Goal: Contribute content: Add original content to the website for others to see

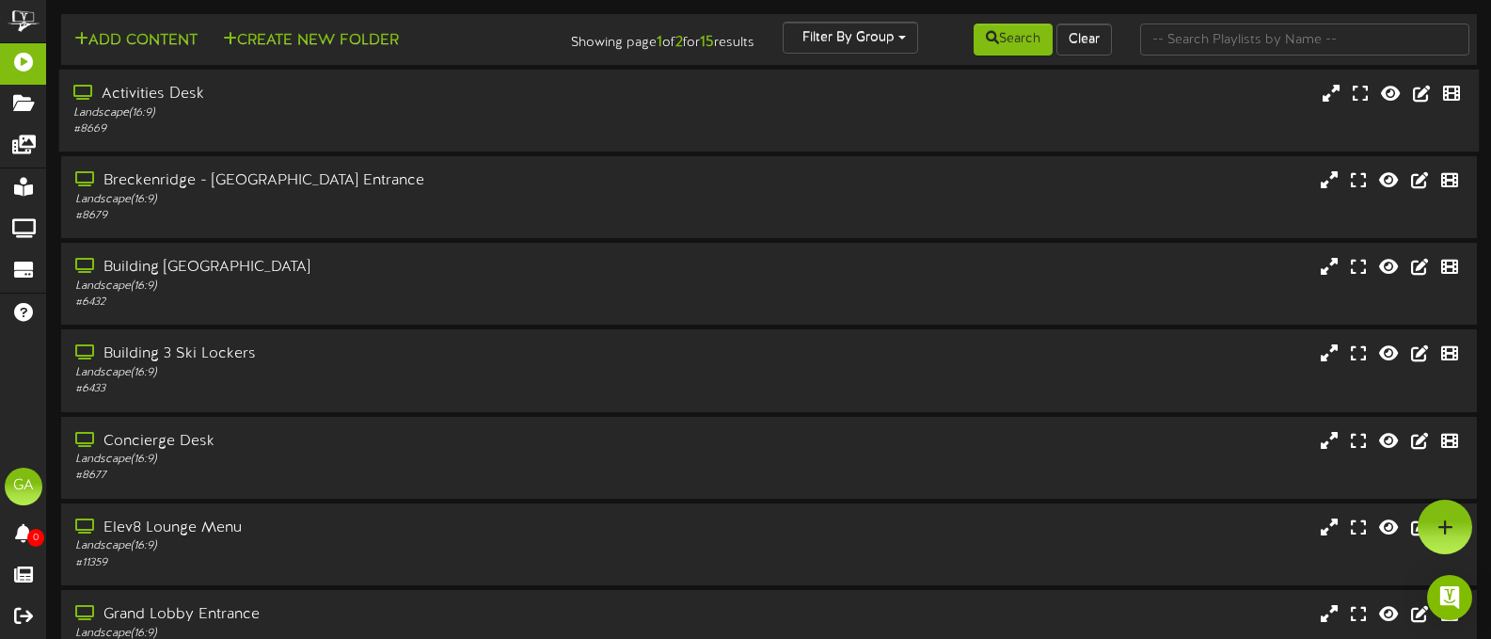
click at [614, 94] on div "Activities Desk" at bounding box center [355, 95] width 564 height 22
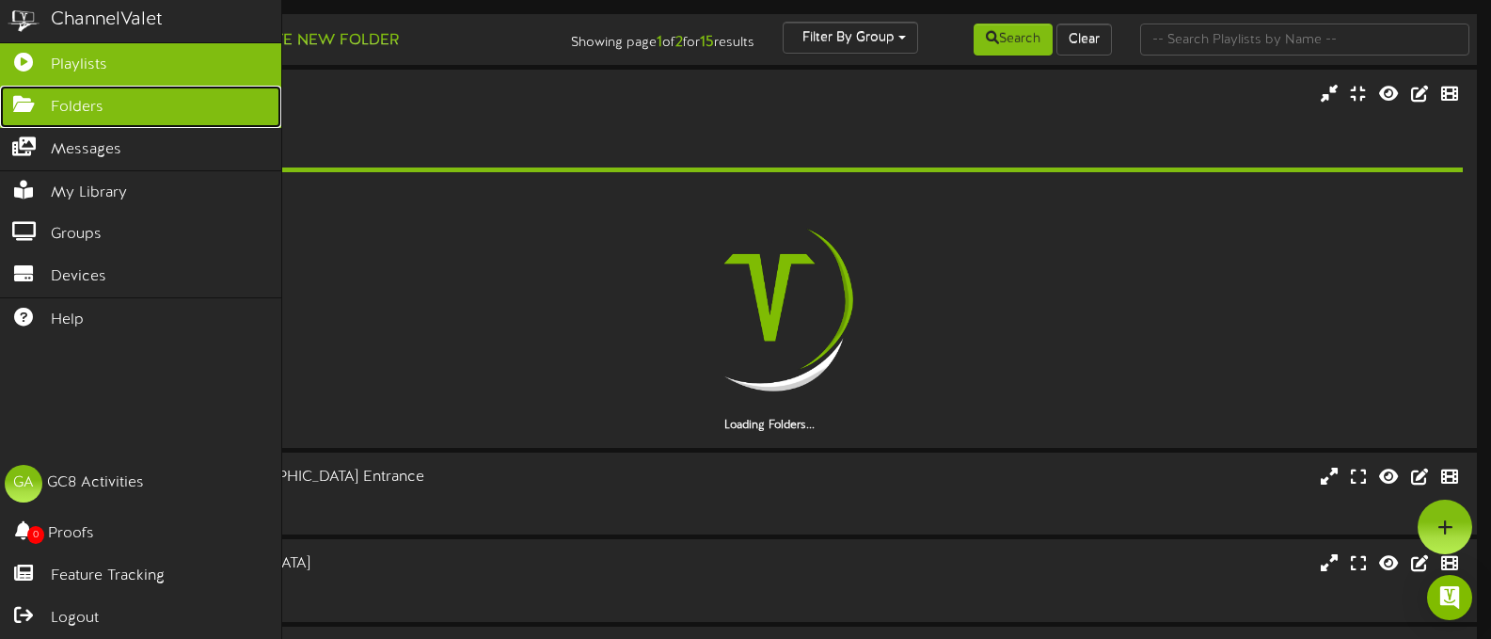
click at [16, 90] on link "Folders" at bounding box center [140, 107] width 281 height 42
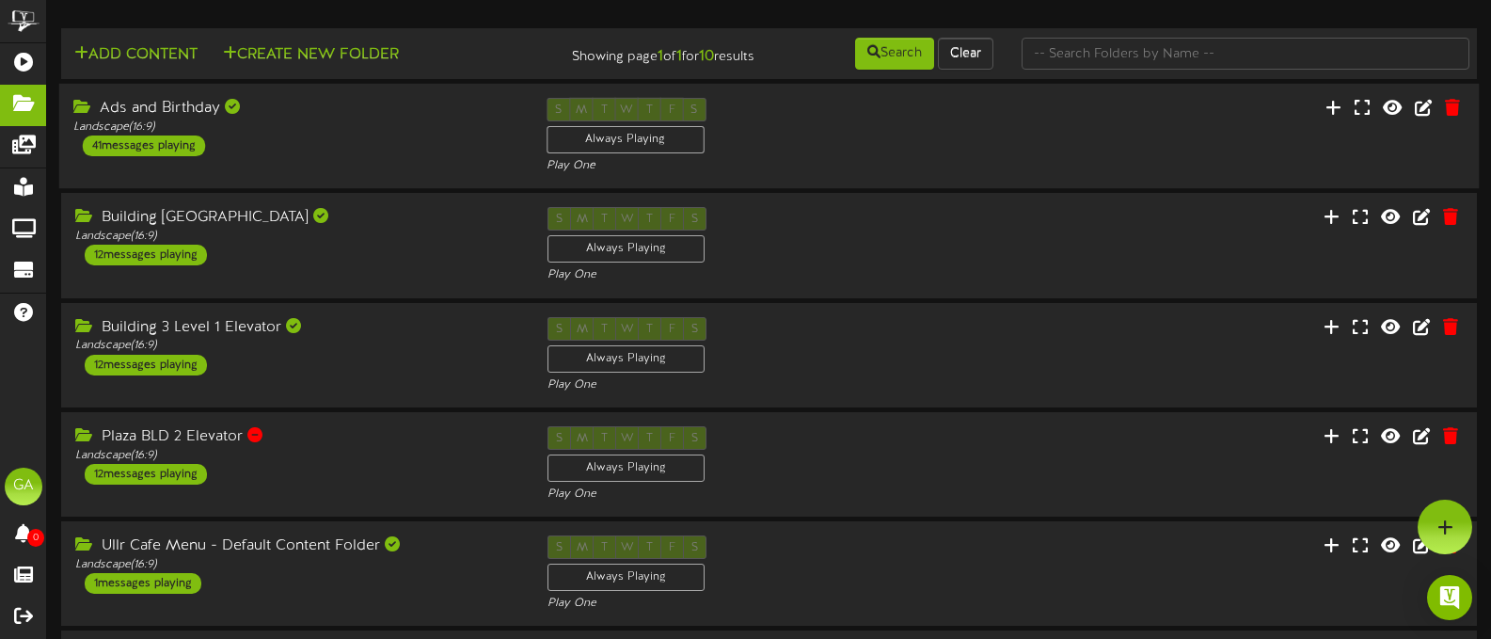
click at [250, 137] on div "Ads and Birthday Landscape ( 16:9 ) 41 messages playing" at bounding box center [295, 127] width 473 height 58
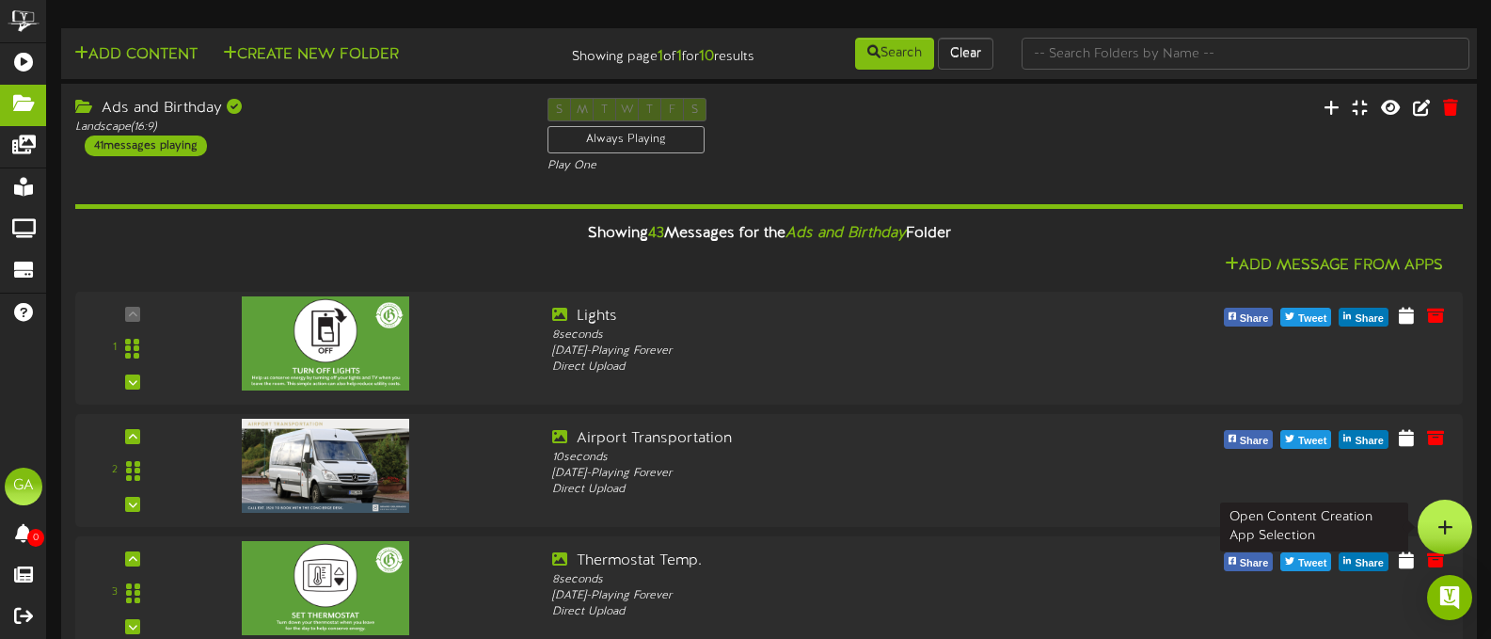
click at [1446, 521] on icon at bounding box center [1445, 526] width 16 height 17
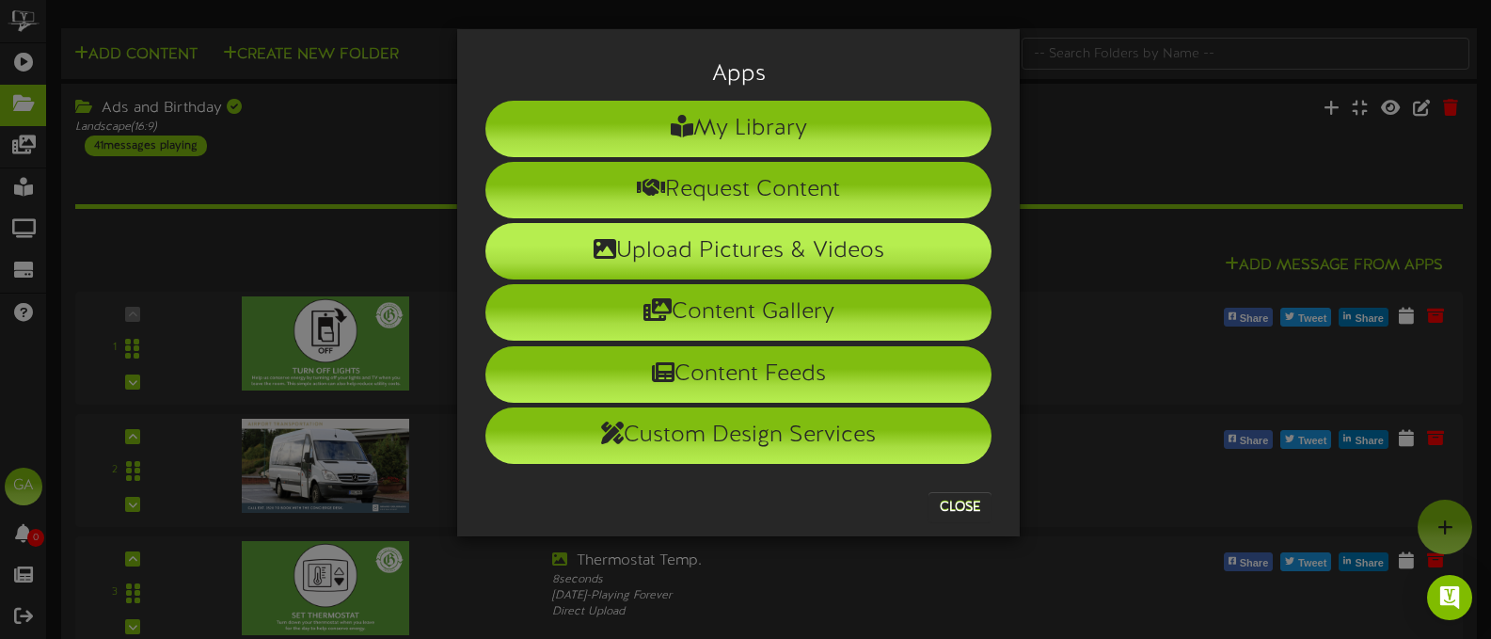
click at [808, 247] on li "Upload Pictures & Videos" at bounding box center [738, 251] width 506 height 56
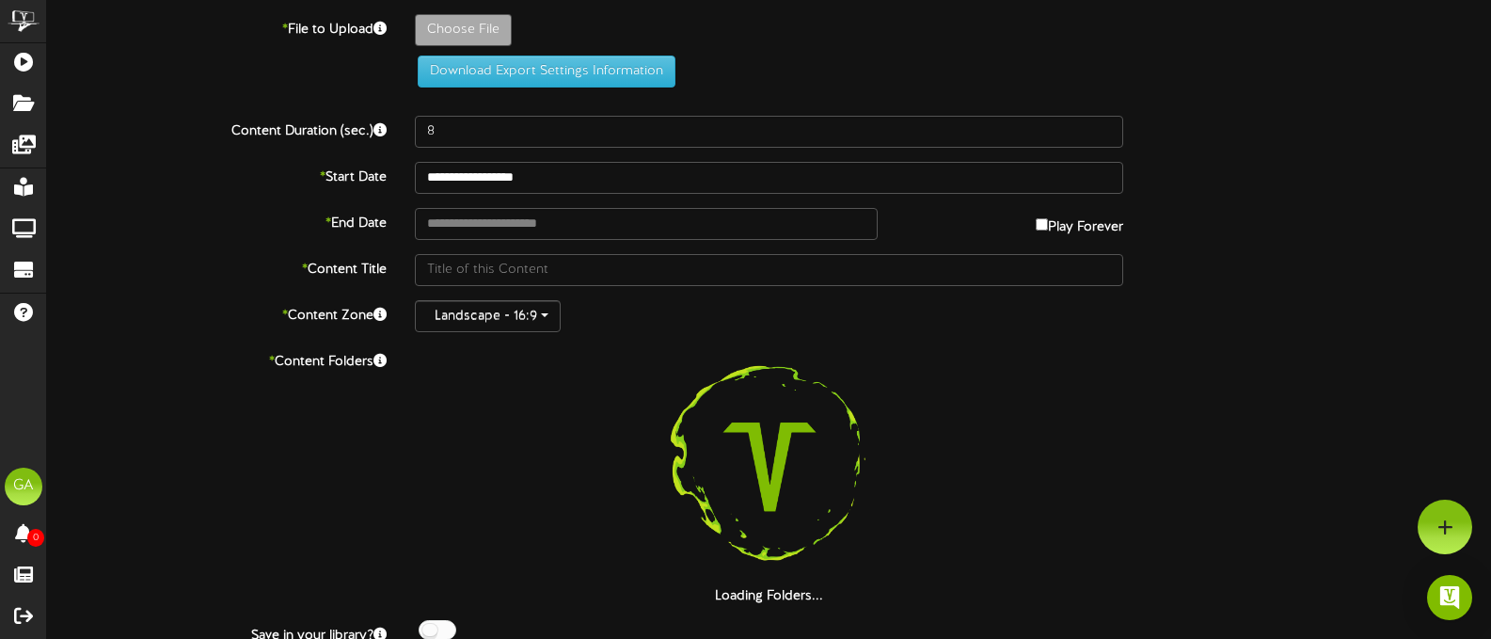
click at [490, 10] on div "**********" at bounding box center [769, 345] width 1444 height 691
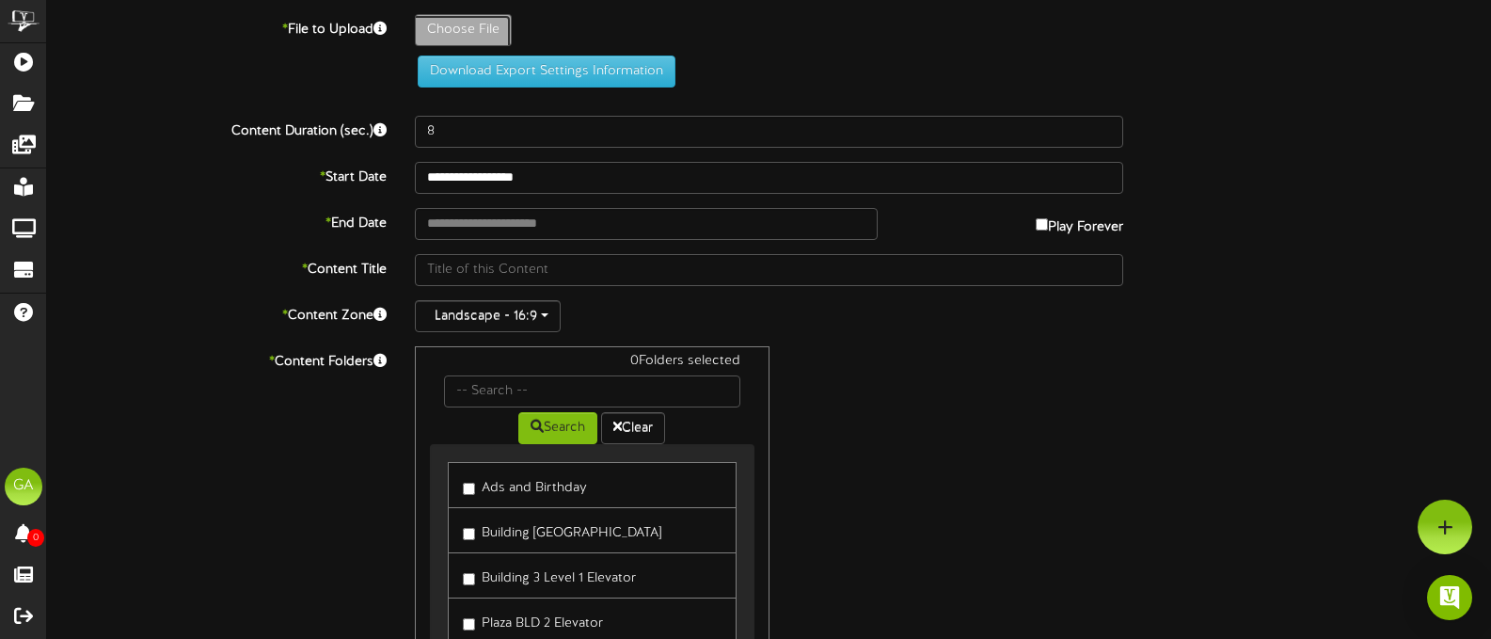
type input "**********"
type input "Birthday1"
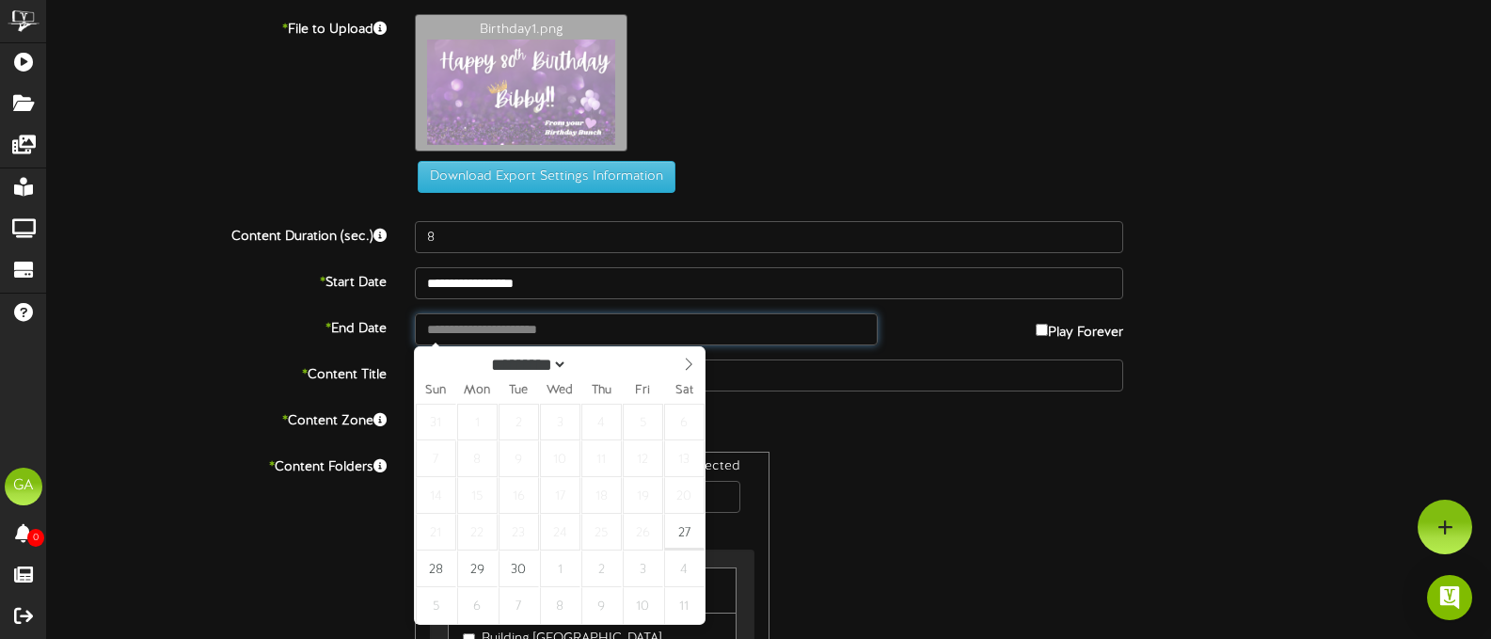
click at [551, 340] on input "text" at bounding box center [646, 329] width 463 height 32
type input "**********"
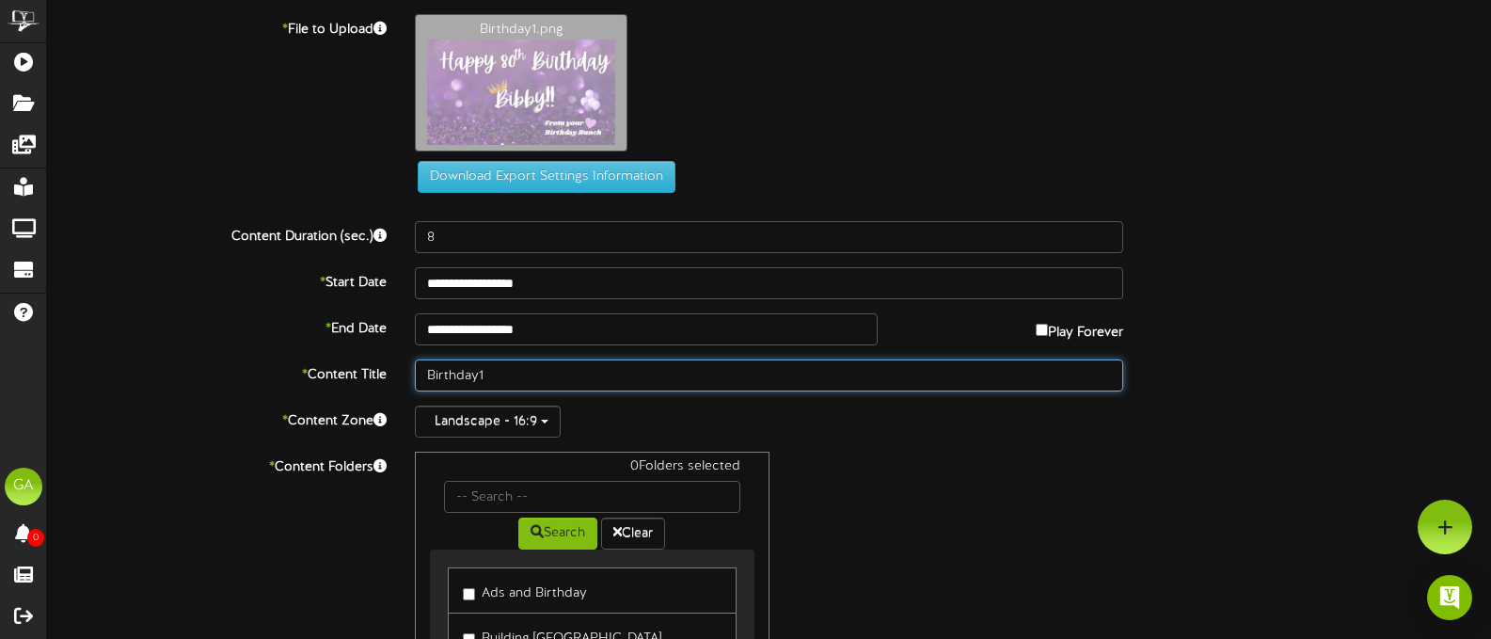
click at [540, 370] on input "Birthday1" at bounding box center [769, 375] width 708 height 32
type input "Birthday Bibby"
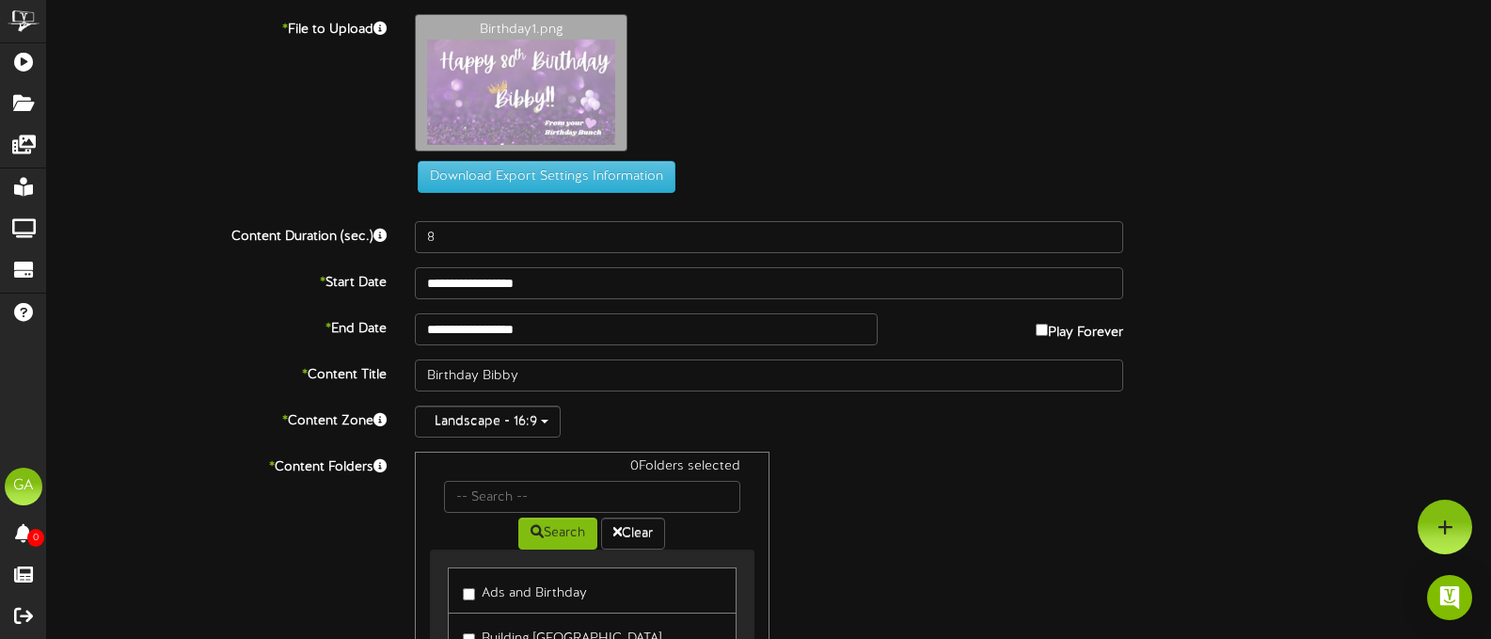
click at [881, 477] on div "0 Folders selected Search Clear Ads and Birthday Building [GEOGRAPHIC_DATA] Menu" at bounding box center [769, 630] width 737 height 357
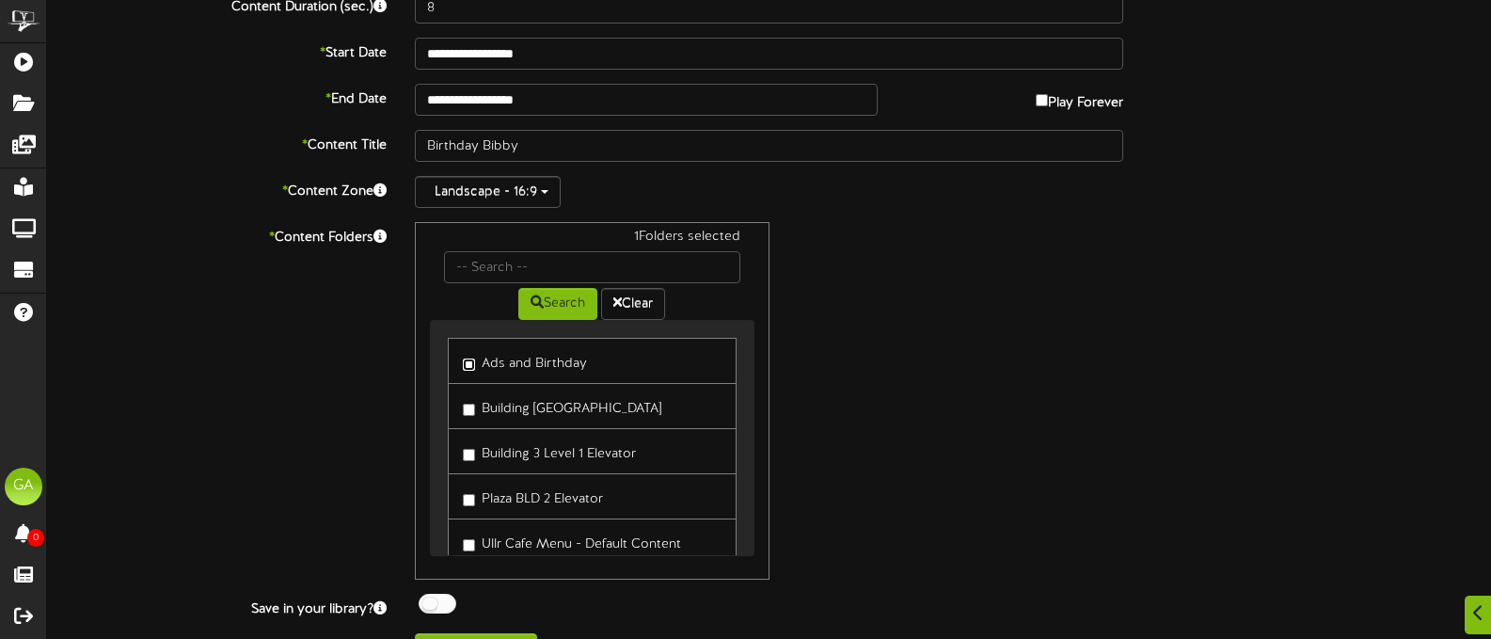
scroll to position [270, 0]
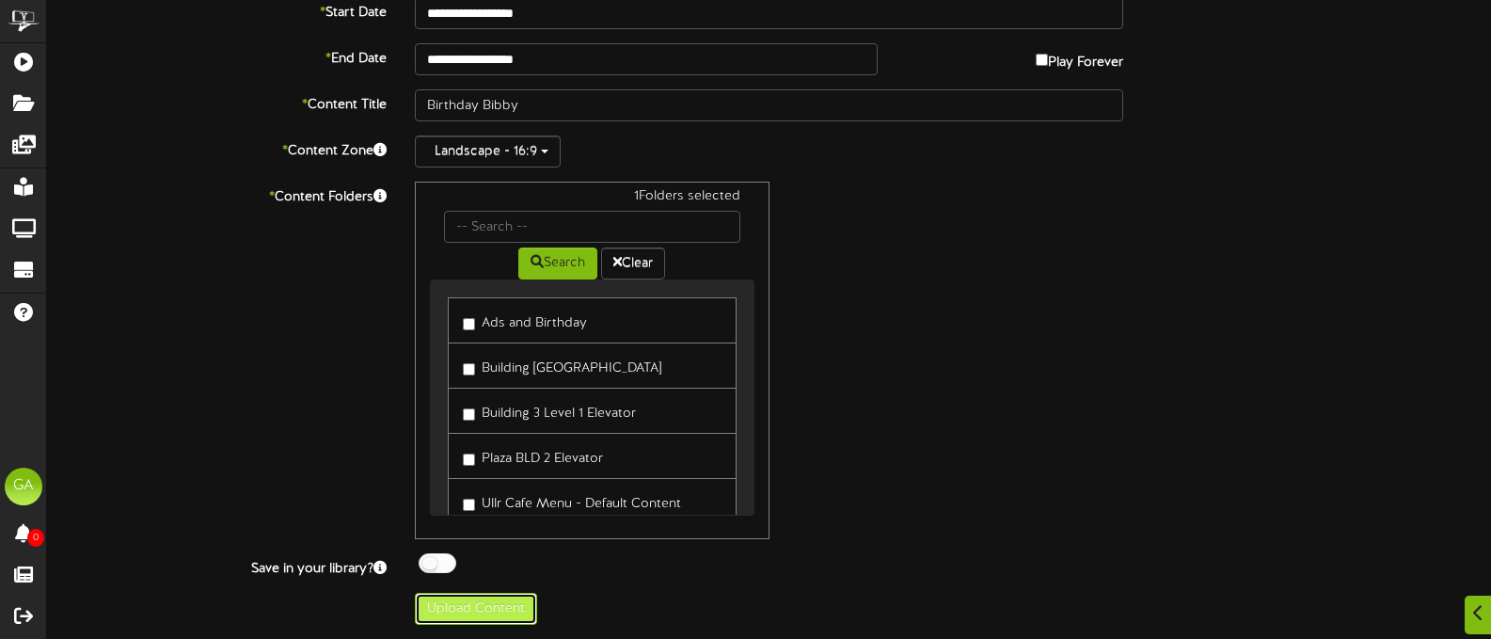
click at [496, 607] on button "Upload Content" at bounding box center [476, 609] width 122 height 32
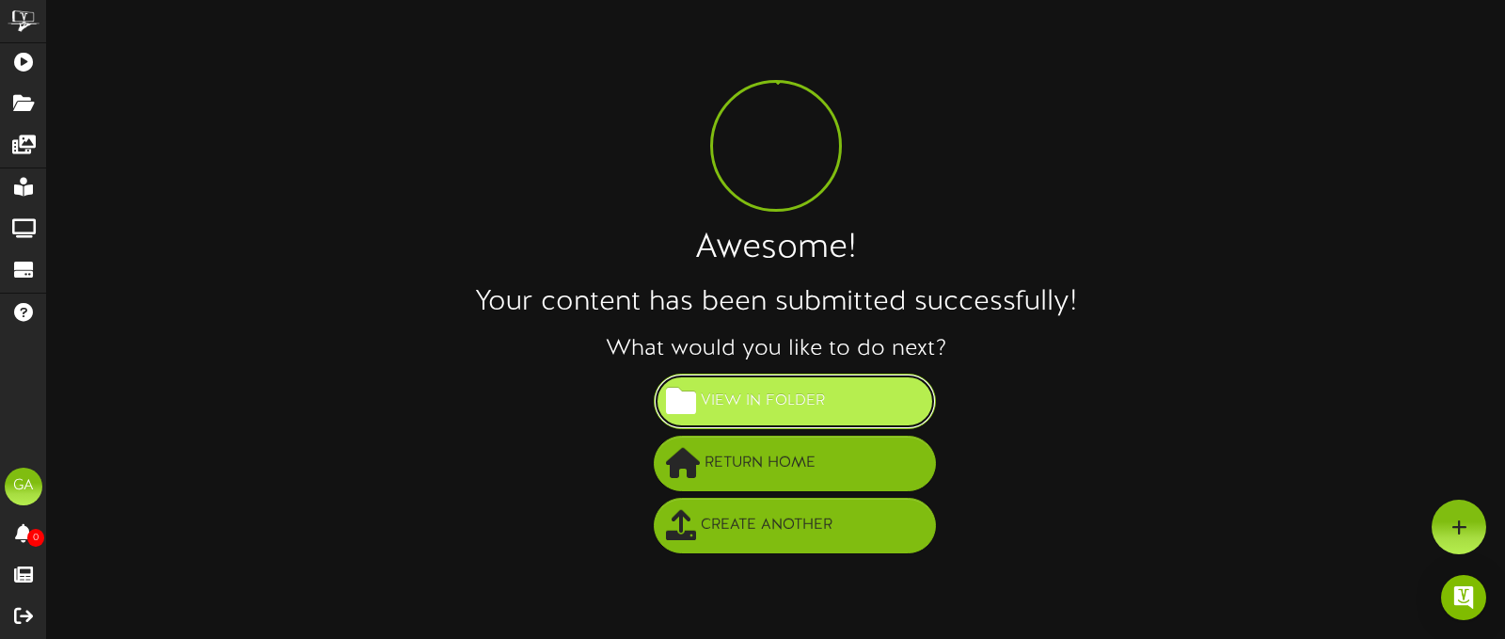
click at [778, 418] on button "View in Folder" at bounding box center [795, 401] width 282 height 56
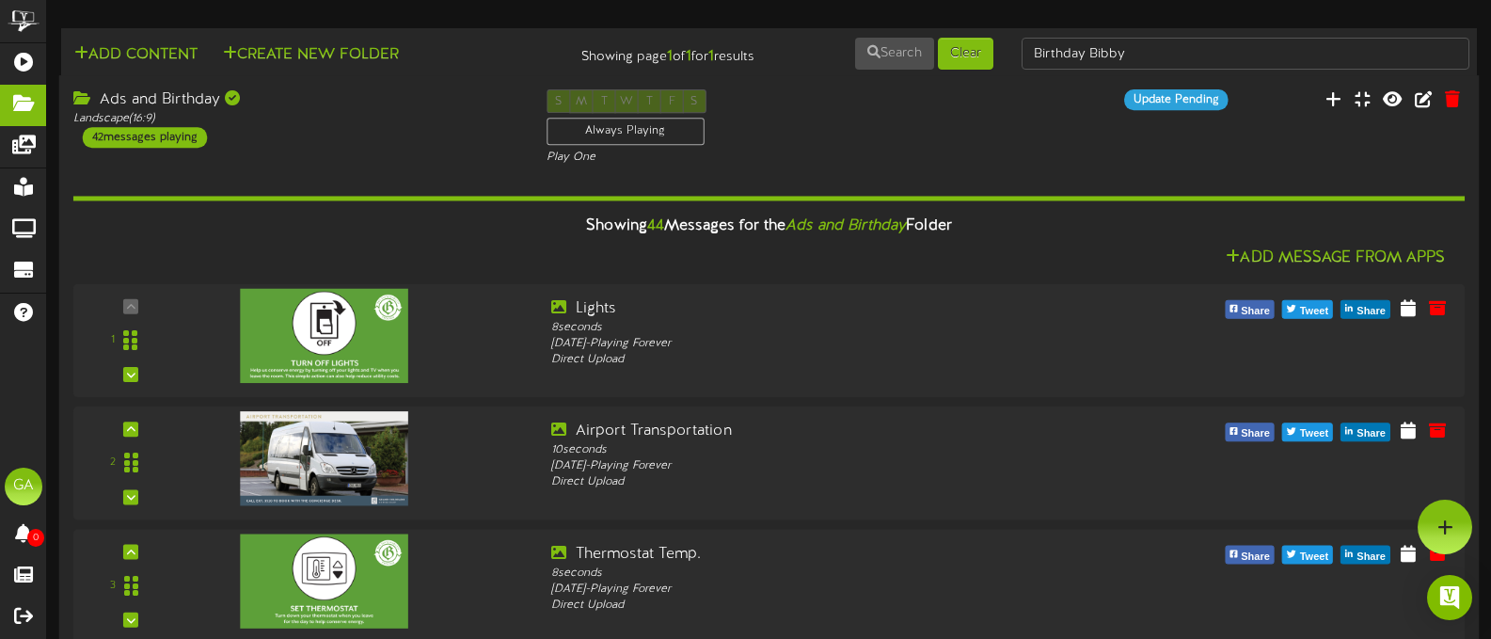
scroll to position [3077, 0]
